Goal: Book appointment/travel/reservation

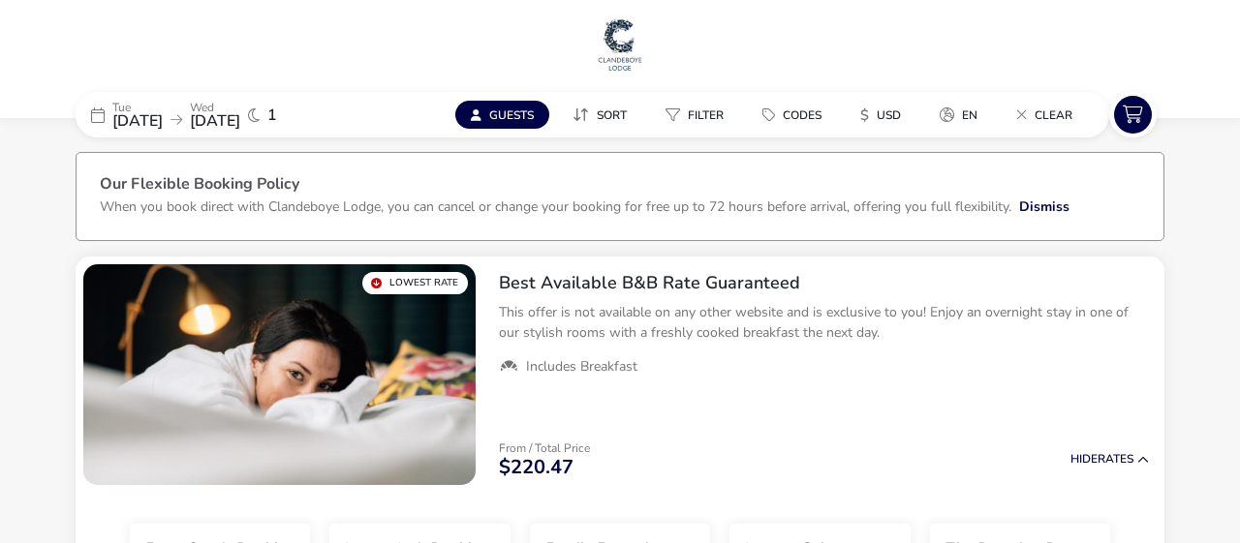
click at [163, 120] on span "[DATE]" at bounding box center [137, 120] width 50 height 21
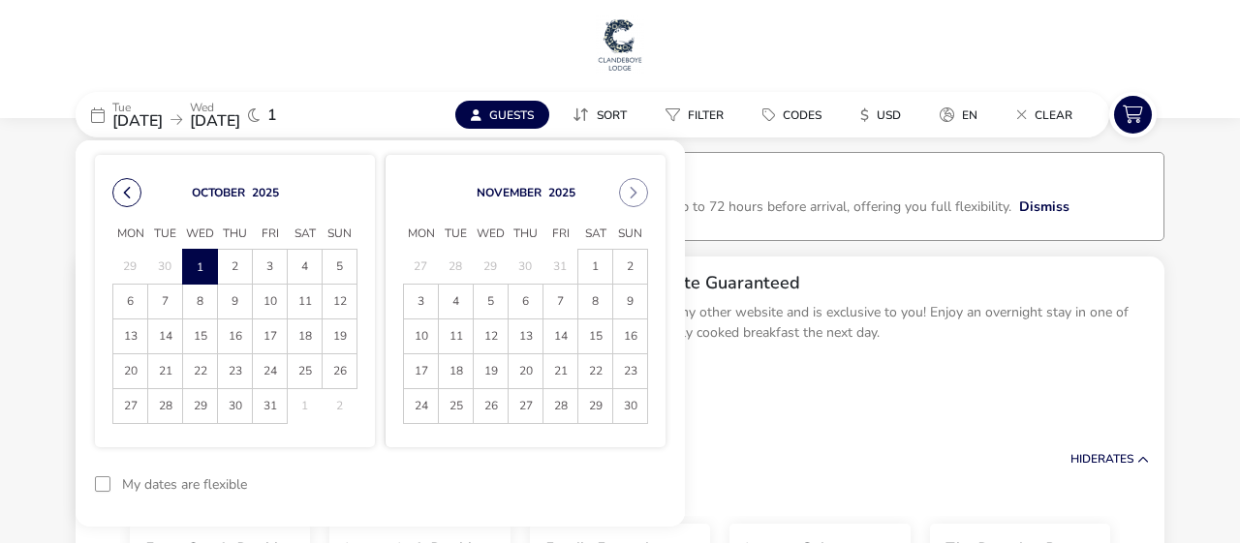
click at [131, 193] on button "Previous Month" at bounding box center [126, 192] width 29 height 29
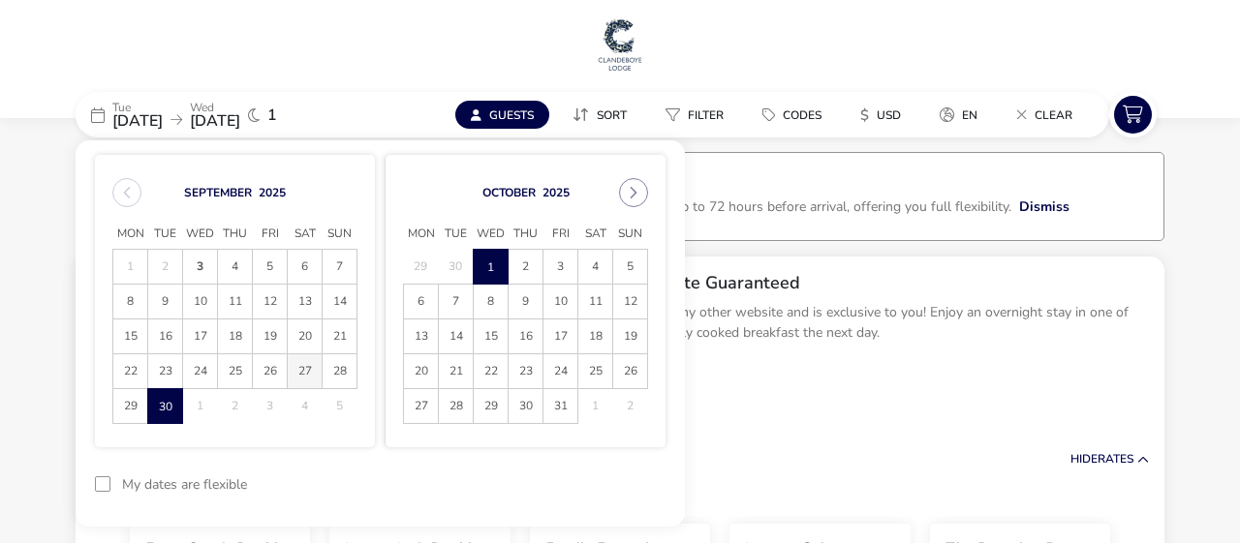
click at [302, 373] on span "27" at bounding box center [305, 371] width 34 height 34
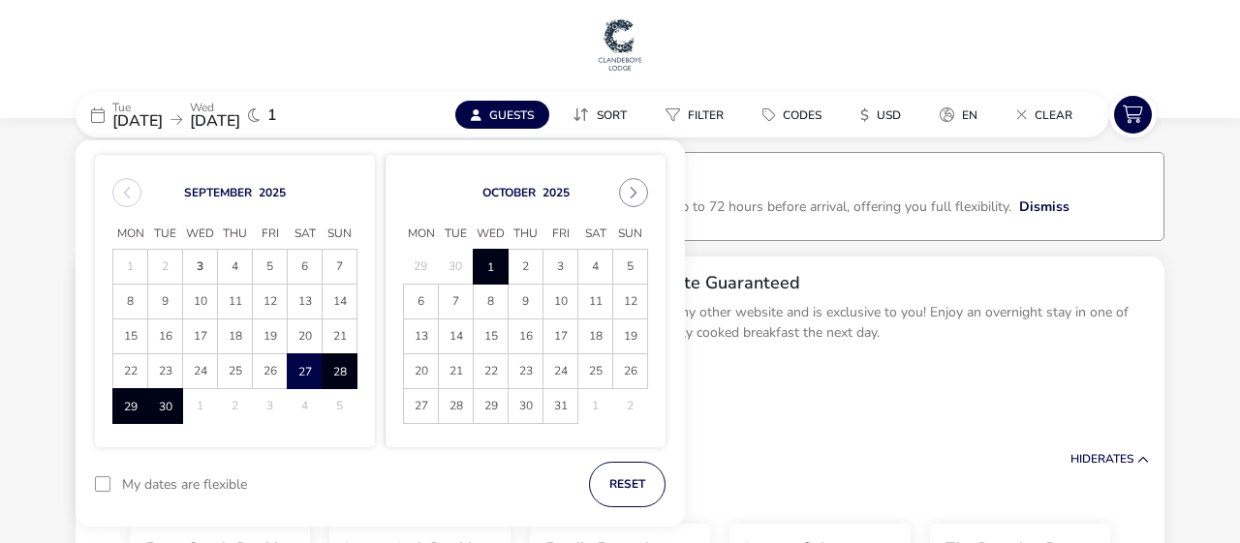
click at [489, 270] on span "1" at bounding box center [491, 267] width 34 height 34
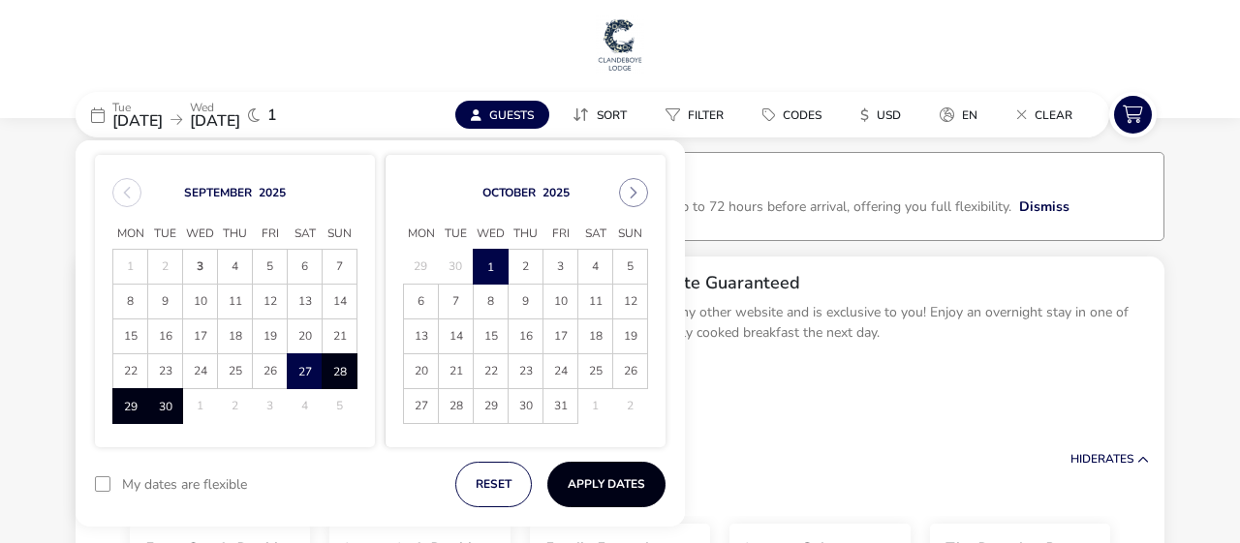
click at [598, 489] on button "Apply Dates" at bounding box center [606, 485] width 118 height 46
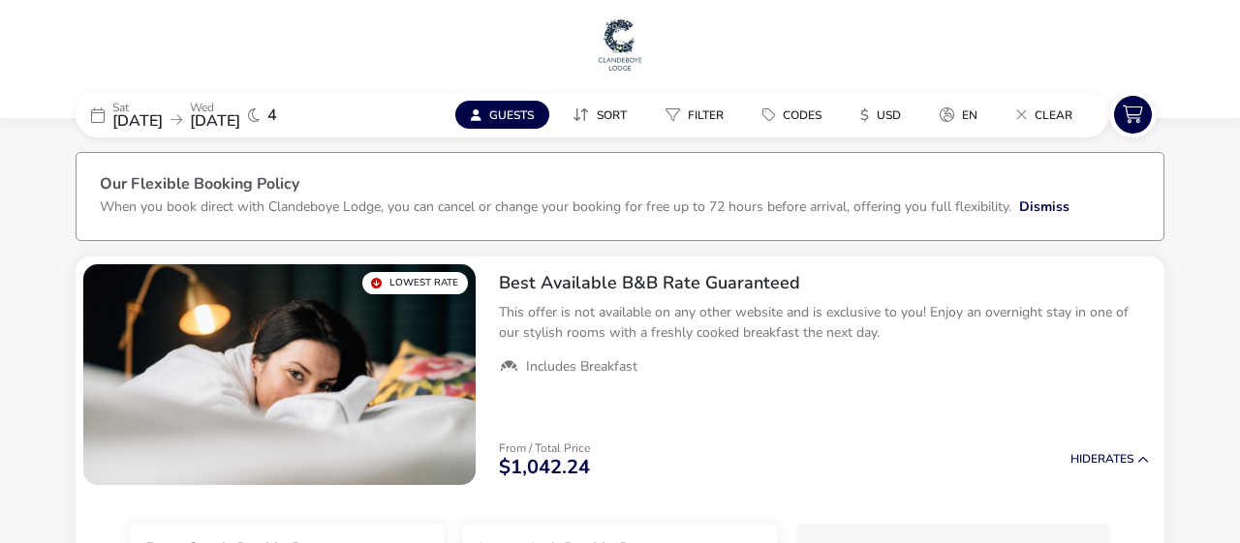
click at [163, 119] on span "[DATE]" at bounding box center [137, 120] width 50 height 21
click at [163, 111] on span "[DATE]" at bounding box center [137, 120] width 50 height 21
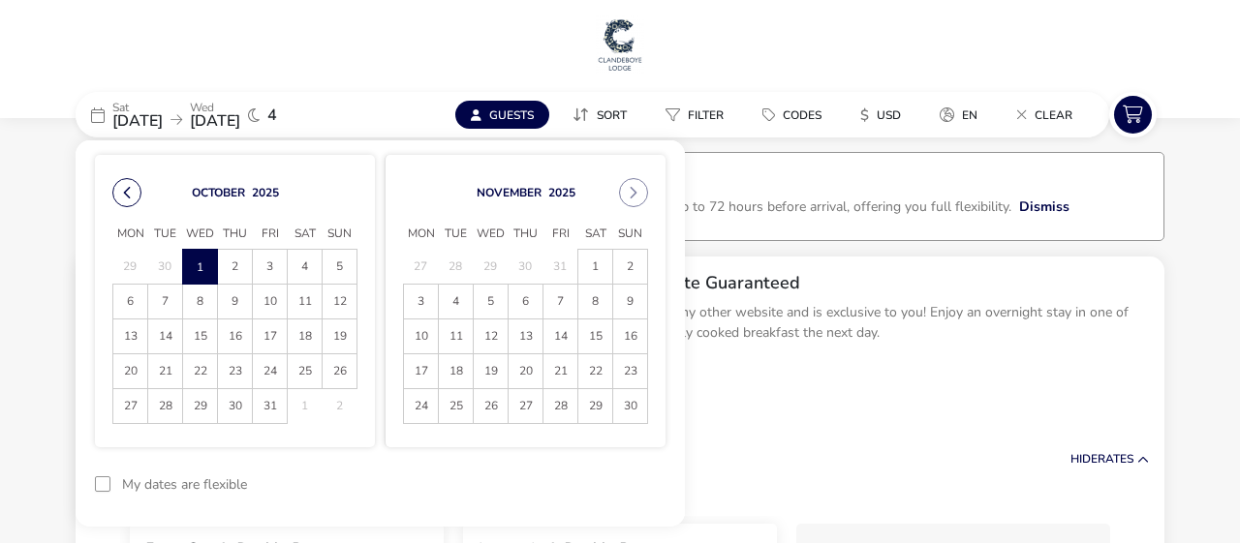
click at [127, 192] on button "Previous Month" at bounding box center [126, 192] width 29 height 29
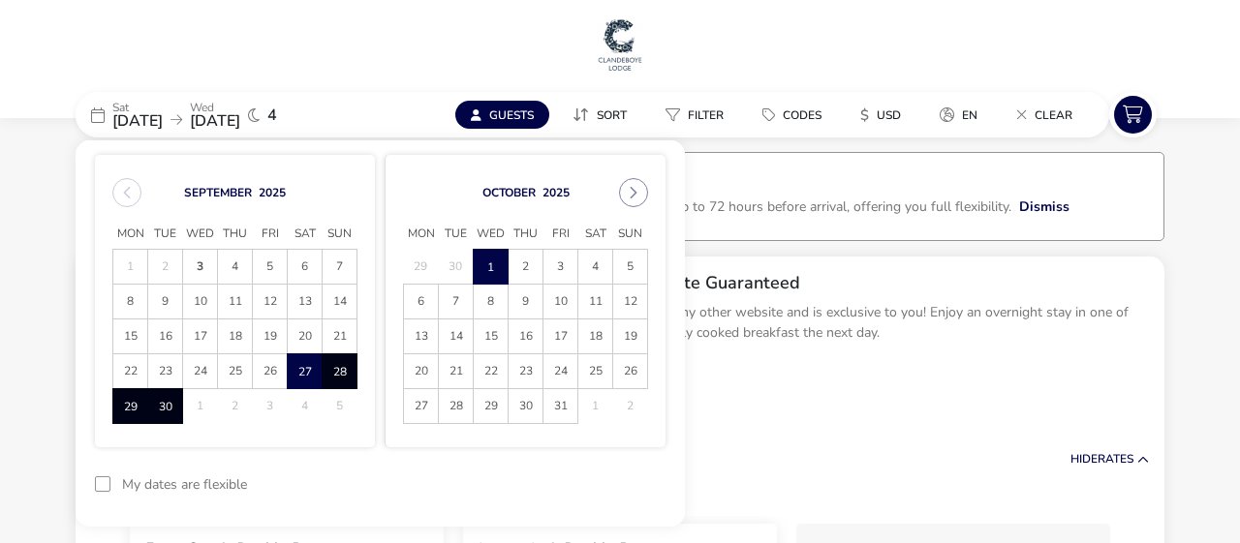
click at [167, 406] on span "30" at bounding box center [165, 406] width 34 height 34
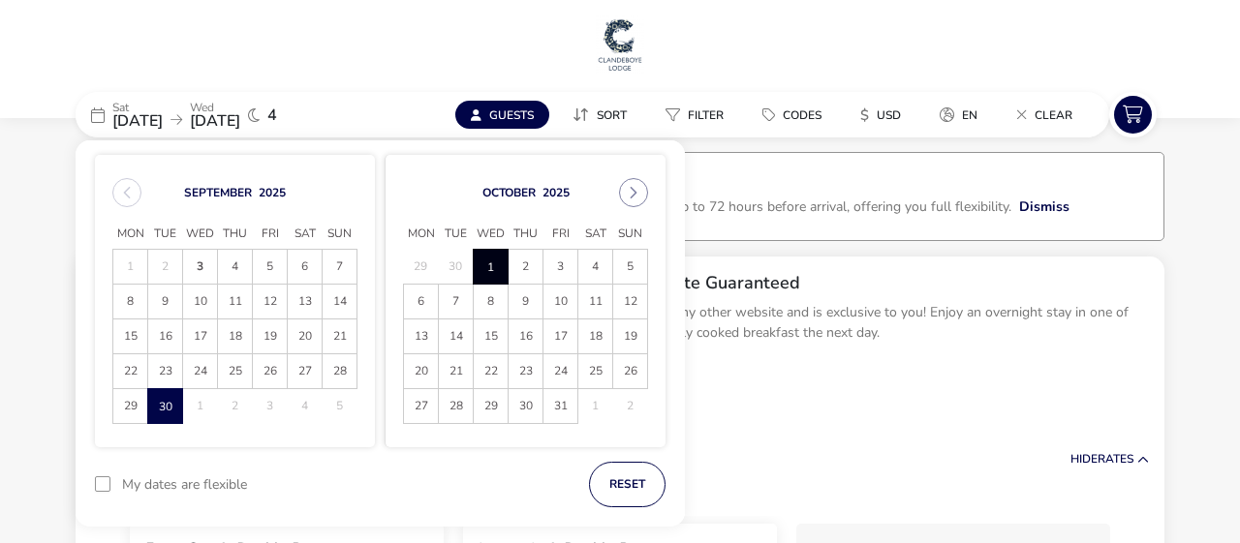
click at [484, 259] on span "1" at bounding box center [491, 267] width 34 height 34
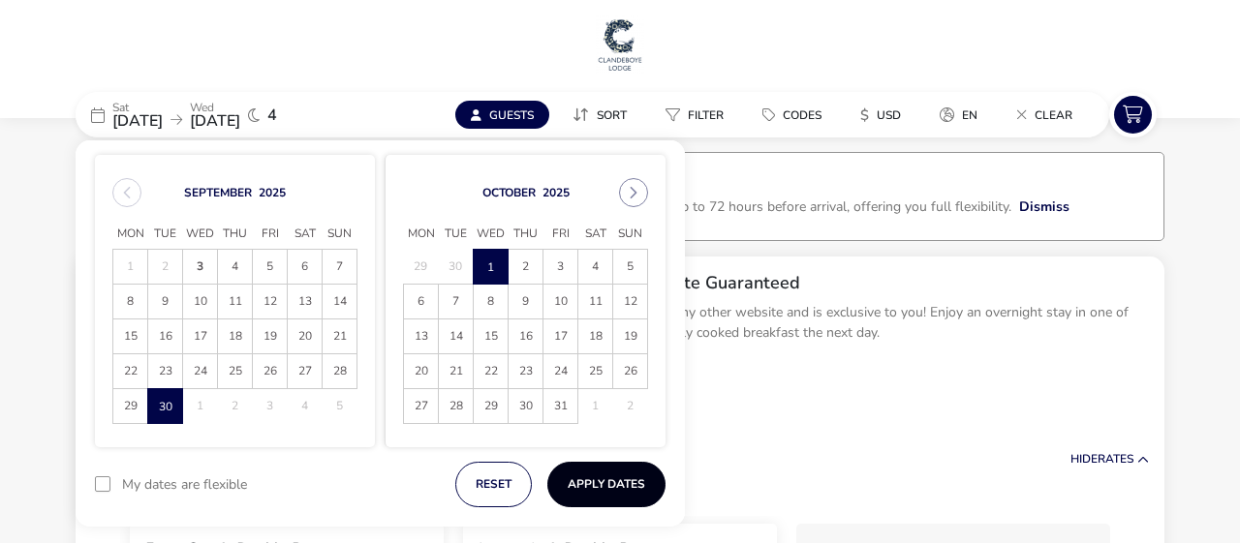
click at [612, 476] on button "Apply Dates" at bounding box center [606, 485] width 118 height 46
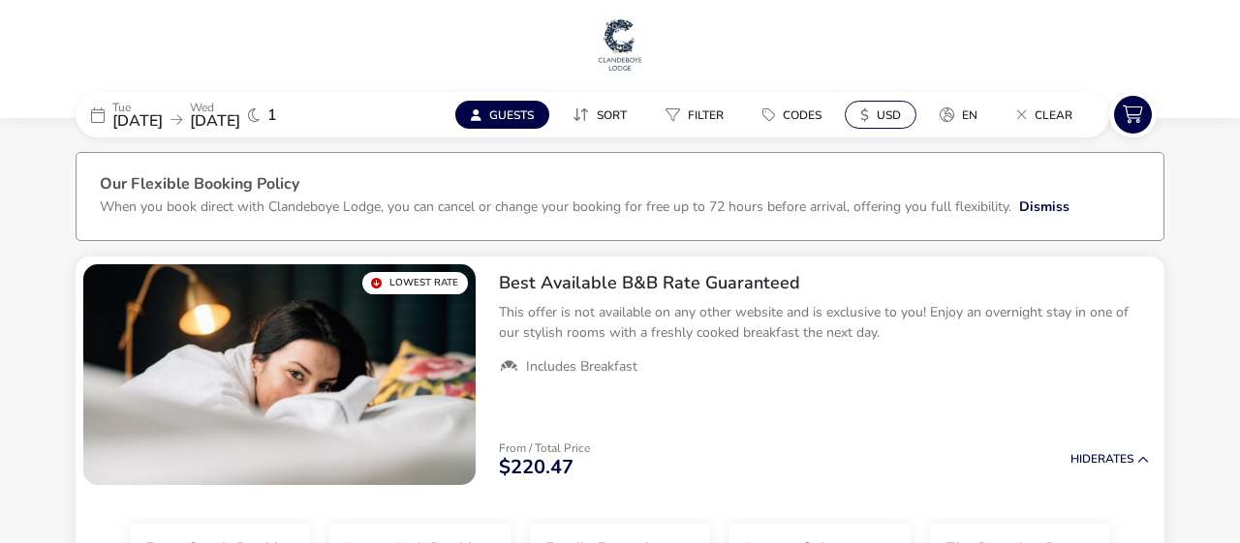
click at [875, 113] on button "$ USD" at bounding box center [881, 115] width 72 height 28
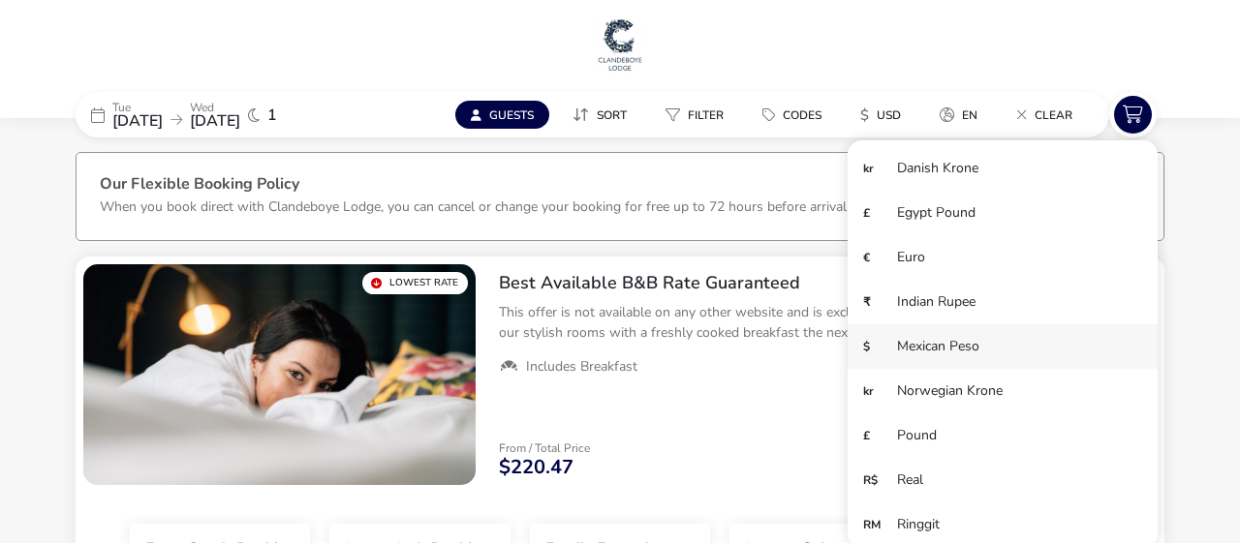
scroll to position [134, 0]
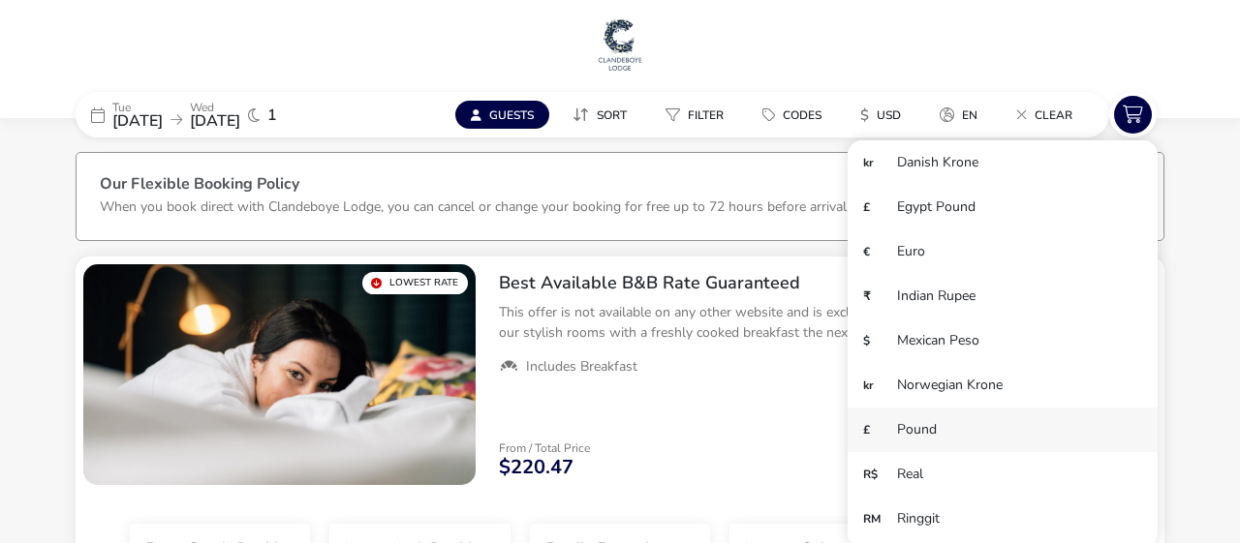
click at [913, 434] on li "£ Pound" at bounding box center [1002, 430] width 310 height 45
